Goal: Transaction & Acquisition: Purchase product/service

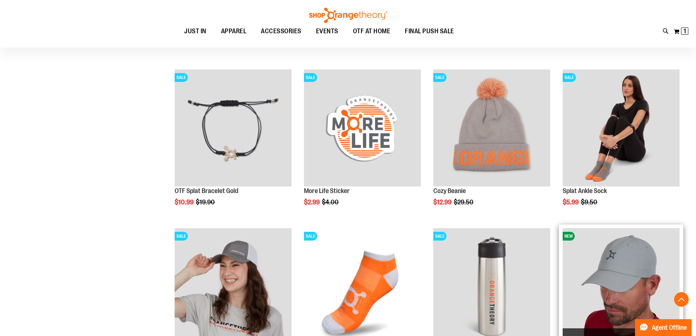
scroll to position [1175, 0]
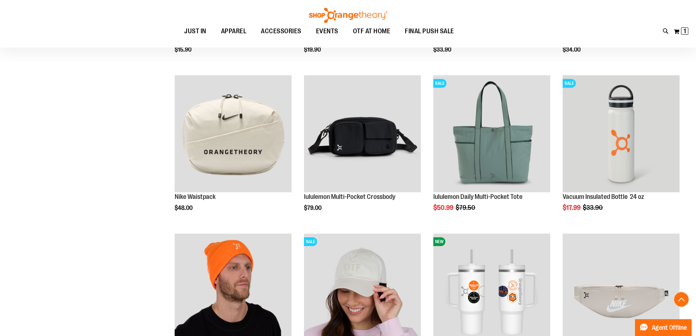
scroll to position [372, 0]
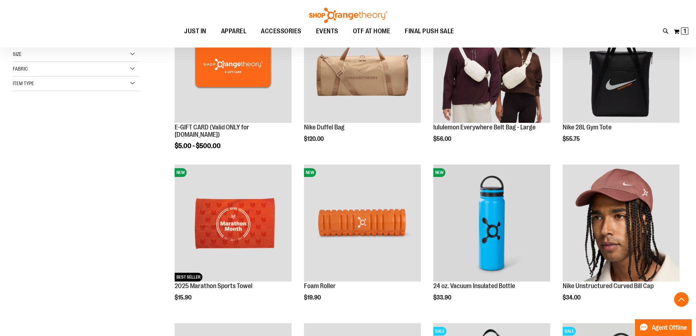
scroll to position [146, 0]
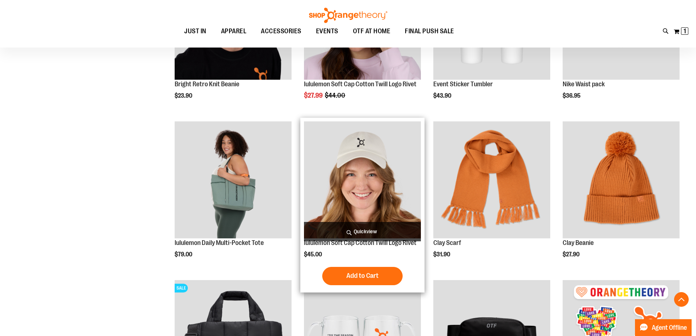
scroll to position [730, 0]
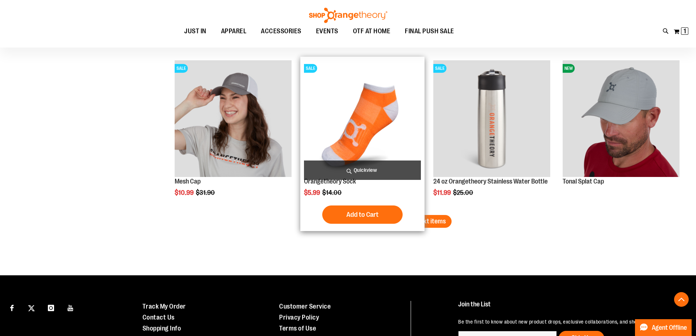
scroll to position [1351, 0]
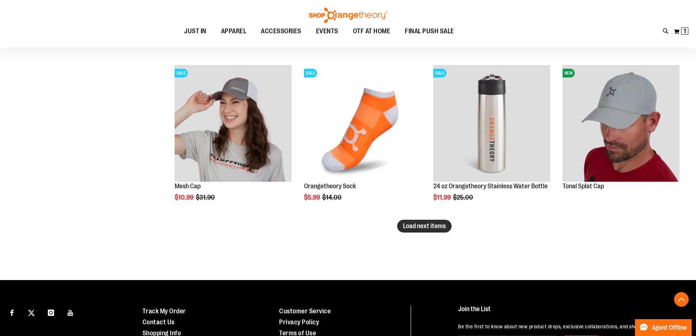
type input "**********"
click at [426, 232] on button "Load next items" at bounding box center [424, 225] width 54 height 13
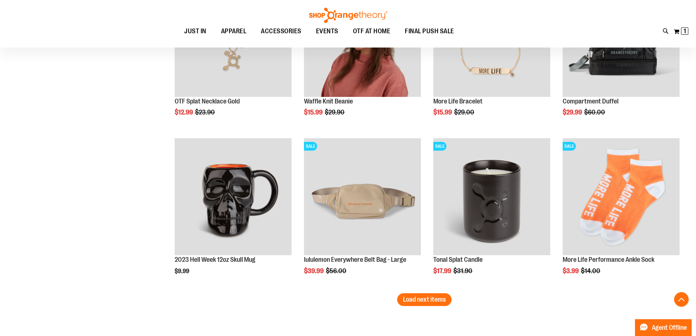
scroll to position [1862, 0]
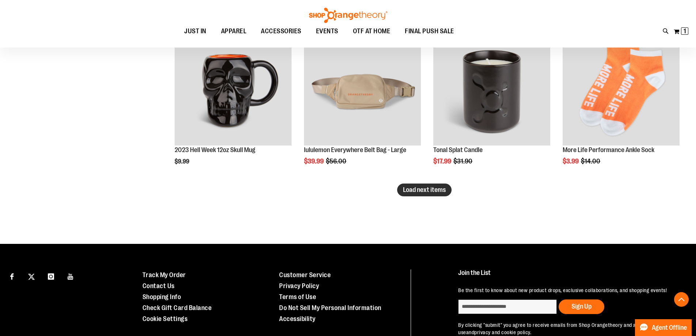
click at [415, 185] on button "Load next items" at bounding box center [424, 189] width 54 height 13
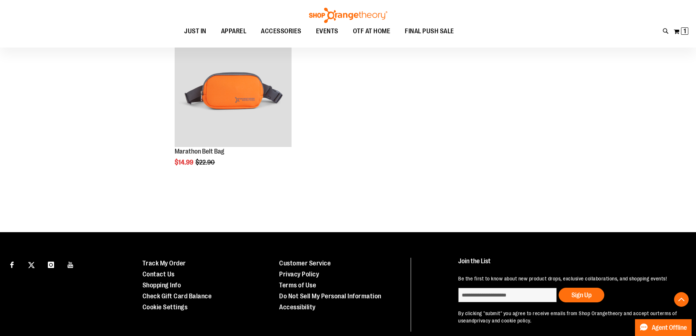
scroll to position [2190, 0]
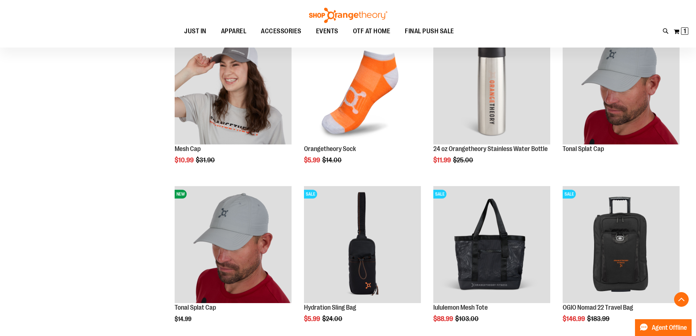
scroll to position [1387, 0]
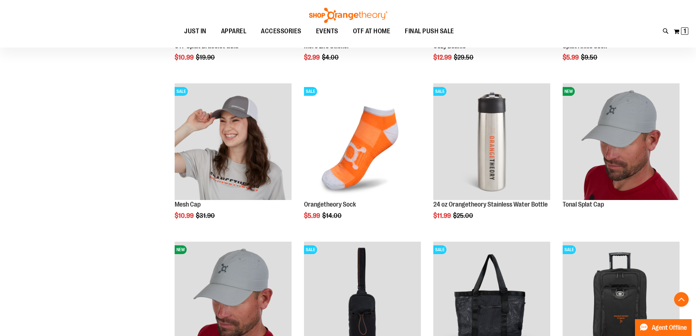
scroll to position [1314, 0]
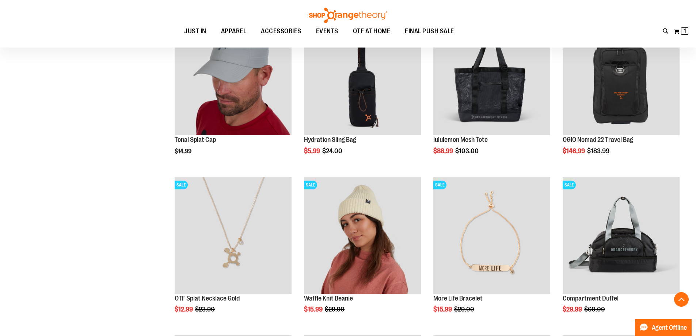
scroll to position [1570, 0]
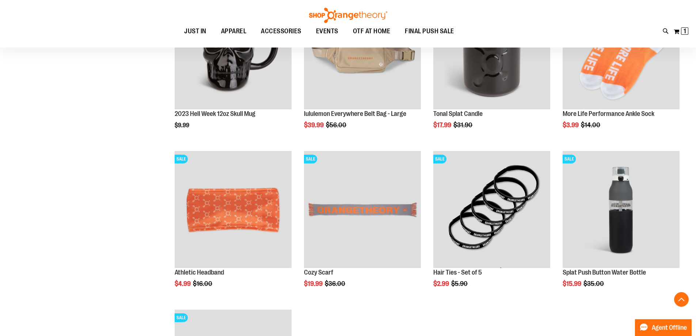
scroll to position [1898, 0]
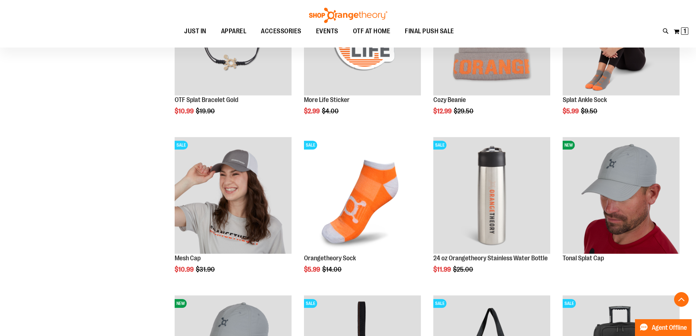
scroll to position [1278, 0]
